Goal: Task Accomplishment & Management: Use online tool/utility

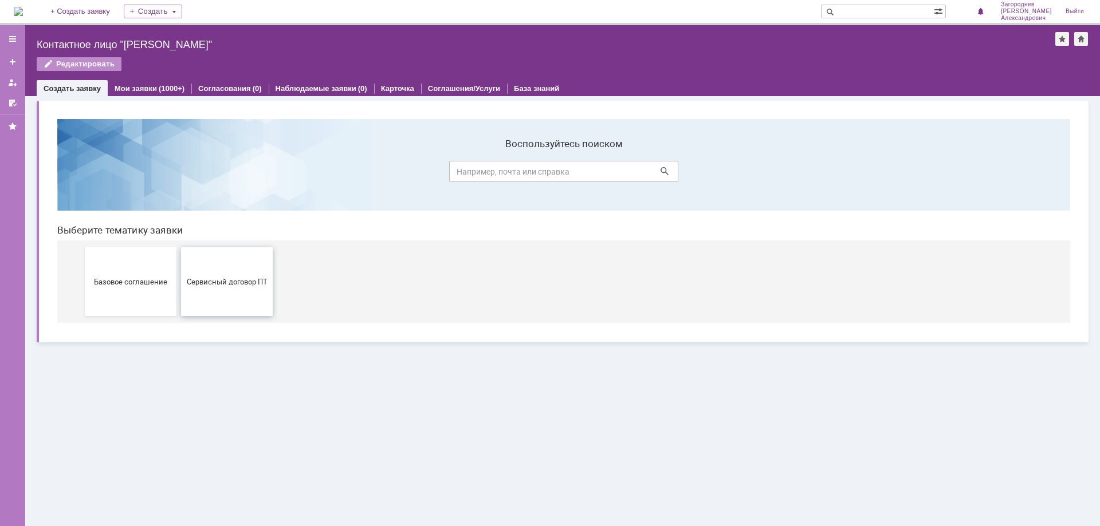
click at [230, 281] on span "Сервисный договор ПТ" at bounding box center [226, 281] width 85 height 9
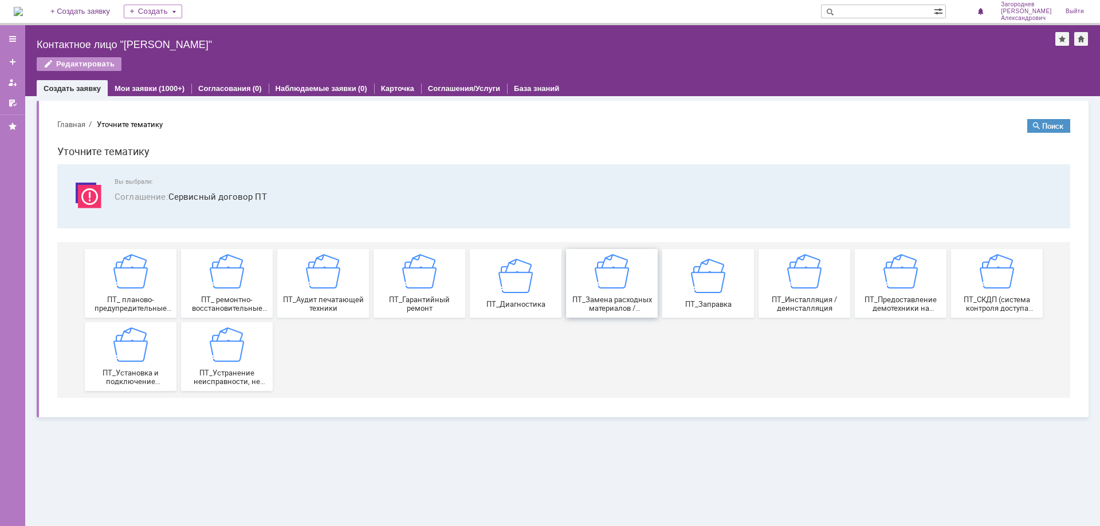
click at [610, 282] on img at bounding box center [612, 271] width 34 height 34
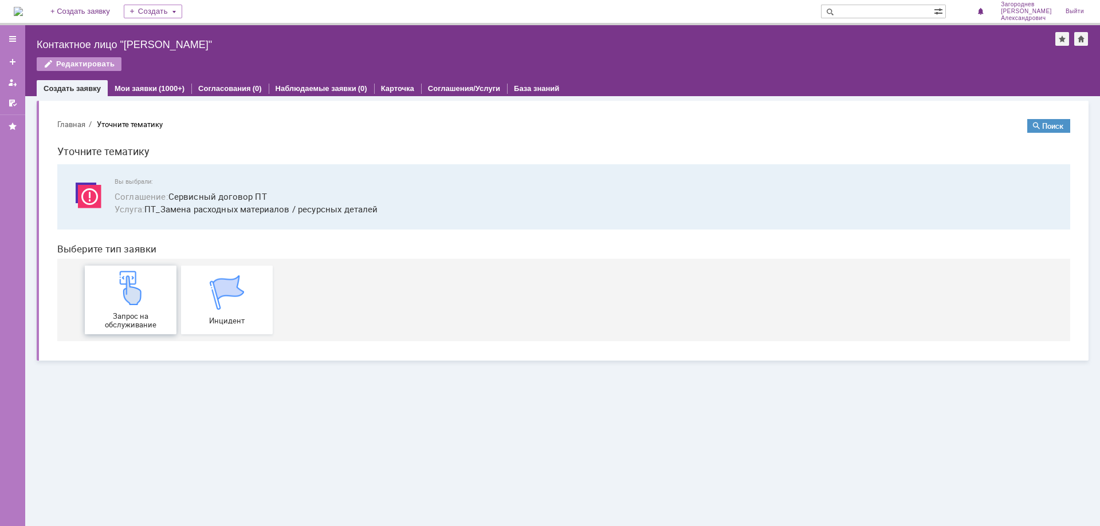
click at [135, 298] on img at bounding box center [130, 288] width 34 height 34
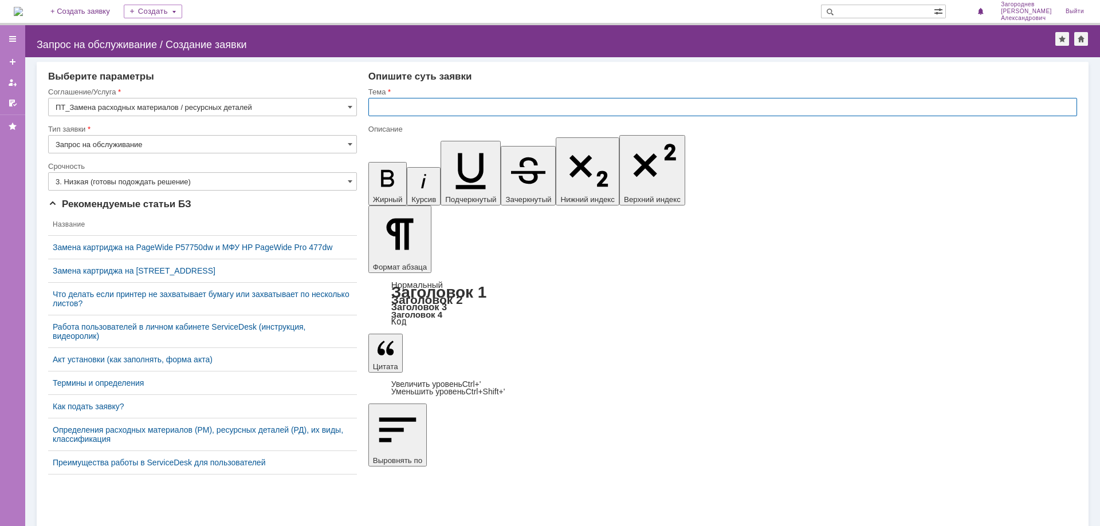
drag, startPoint x: 426, startPoint y: 103, endPoint x: 424, endPoint y: 108, distance: 6.0
click at [426, 105] on input "text" at bounding box center [722, 107] width 709 height 18
type input "замена картриджа"
